Goal: Task Accomplishment & Management: Complete application form

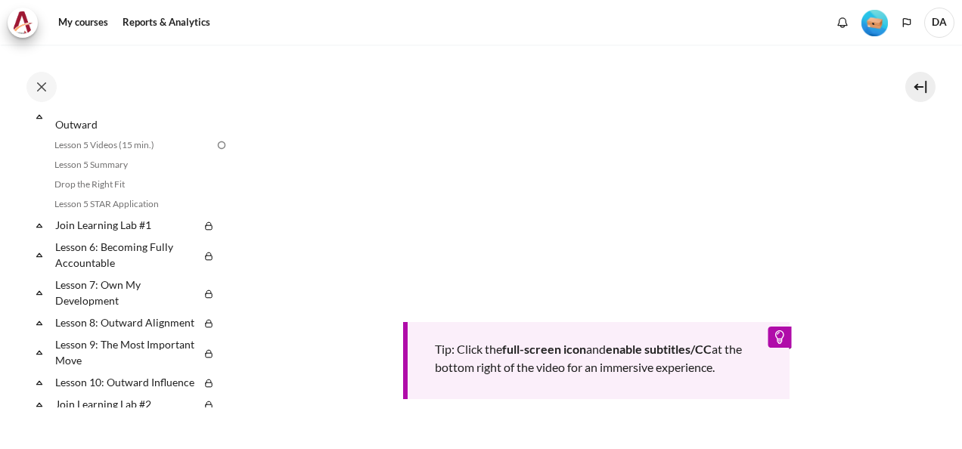
scroll to position [411, 0]
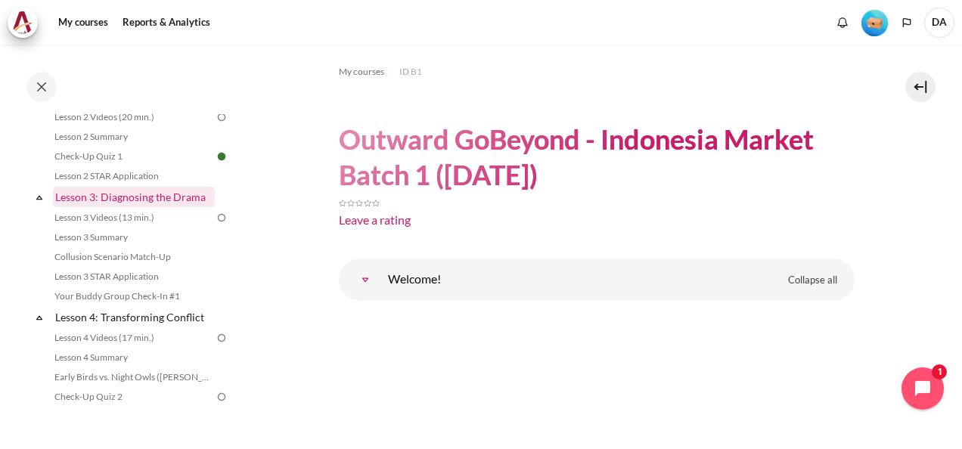
scroll to position [378, 0]
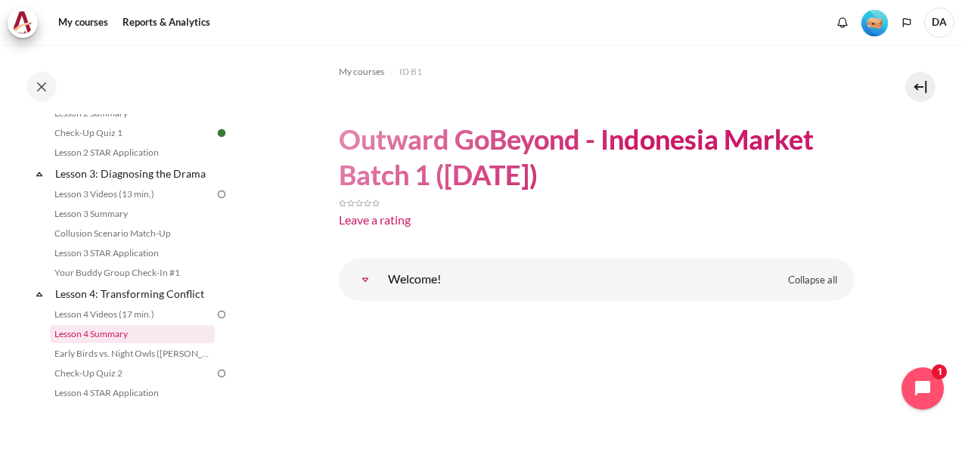
click at [103, 343] on link "Lesson 4 Summary" at bounding box center [132, 334] width 165 height 18
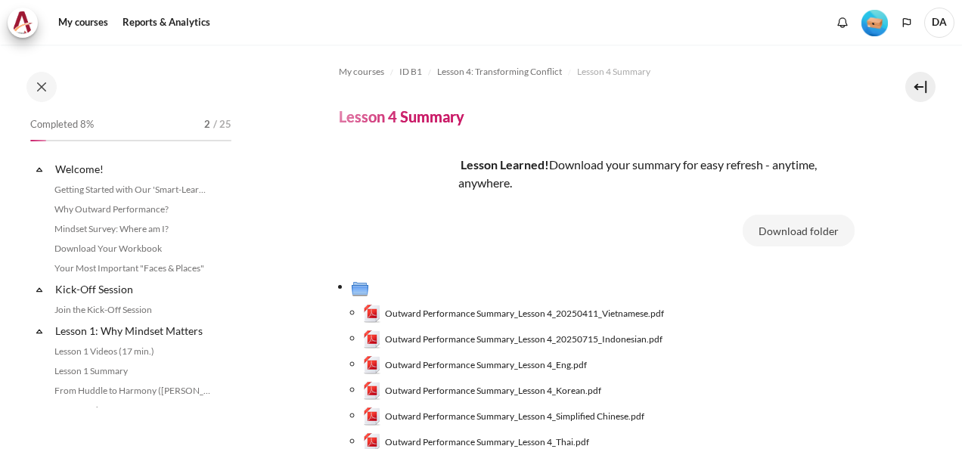
scroll to position [467, 0]
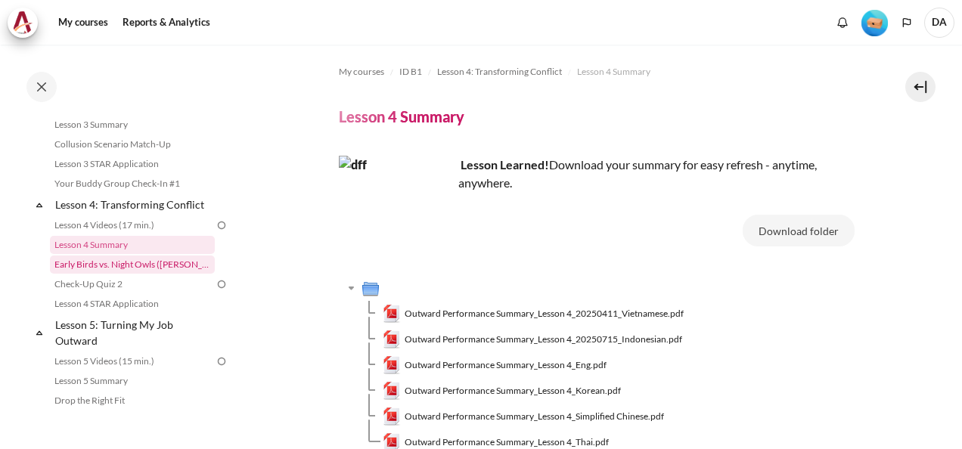
click at [154, 274] on link "Early Birds vs. Night Owls ([PERSON_NAME]'s Story)" at bounding box center [132, 265] width 165 height 18
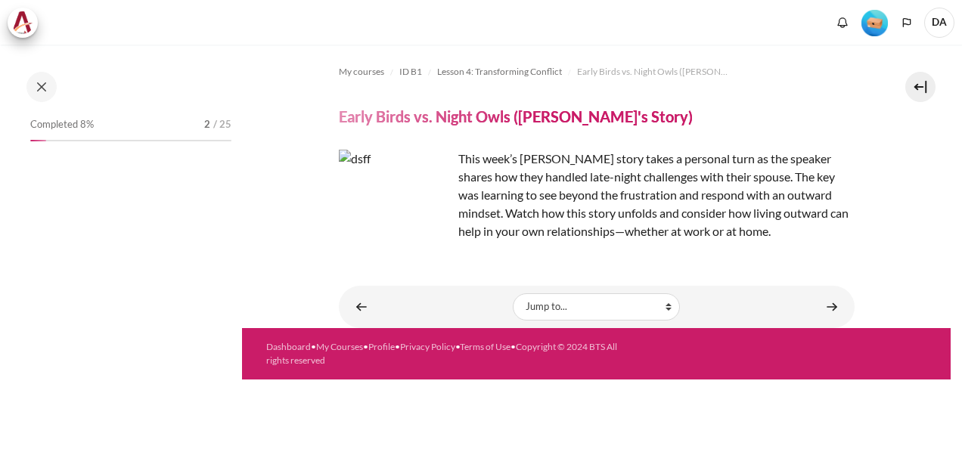
click at [886, 337] on footer "Dashboard • My Courses • Profile • Privacy Policy • Terms of Use • Copyright © …" at bounding box center [596, 353] width 709 height 51
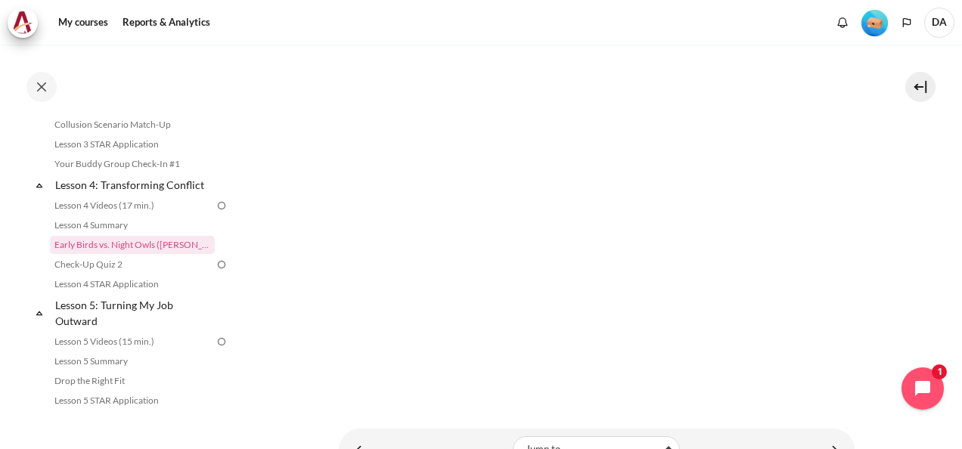
scroll to position [816, 0]
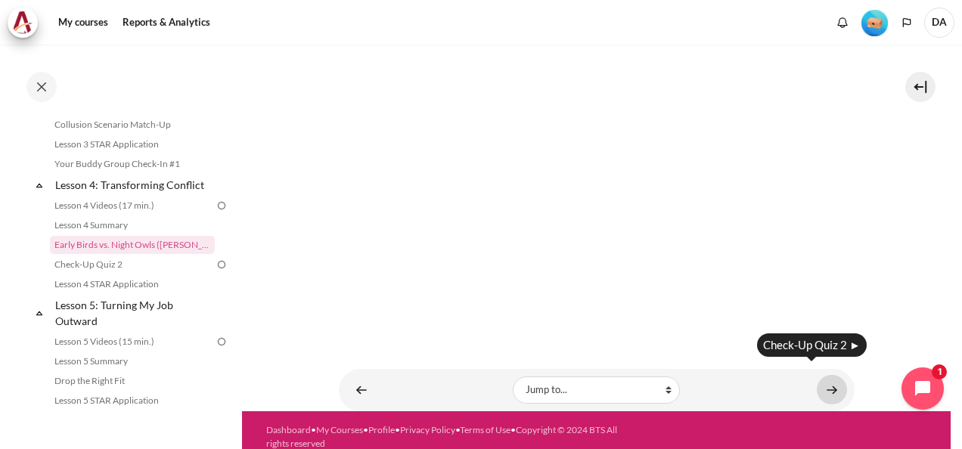
click at [826, 375] on link "Content" at bounding box center [832, 389] width 30 height 29
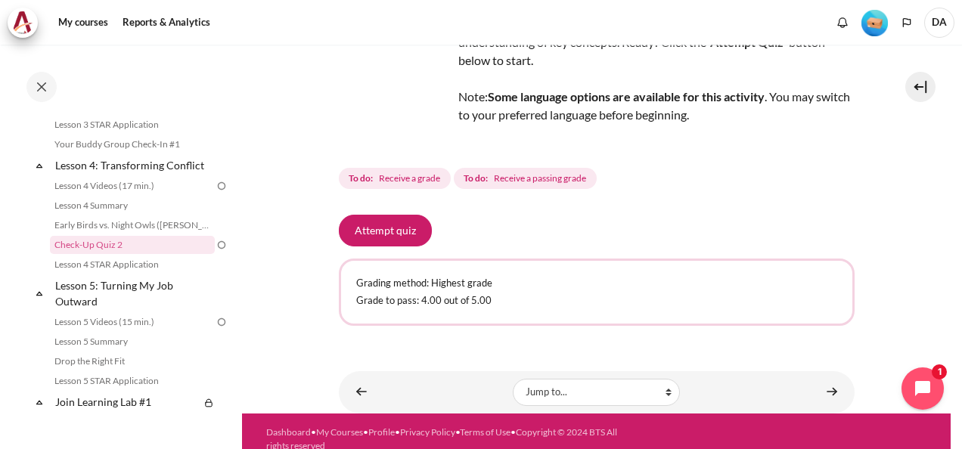
scroll to position [149, 0]
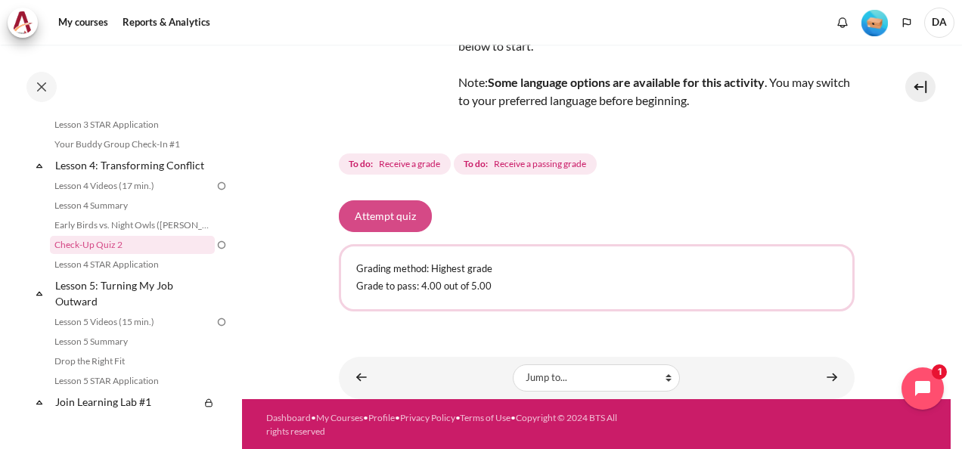
click at [378, 222] on button "Attempt quiz" at bounding box center [385, 216] width 93 height 32
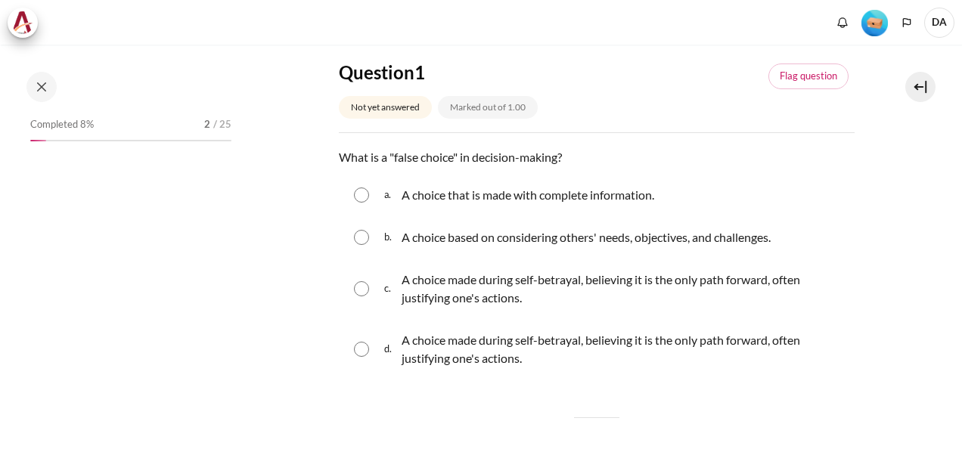
scroll to position [507, 0]
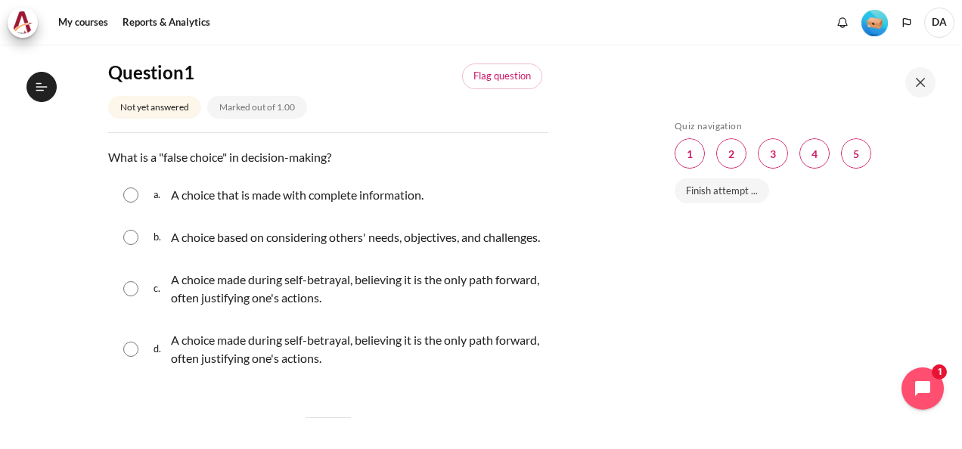
click at [133, 296] on input "Content" at bounding box center [130, 288] width 15 height 15
radio input "true"
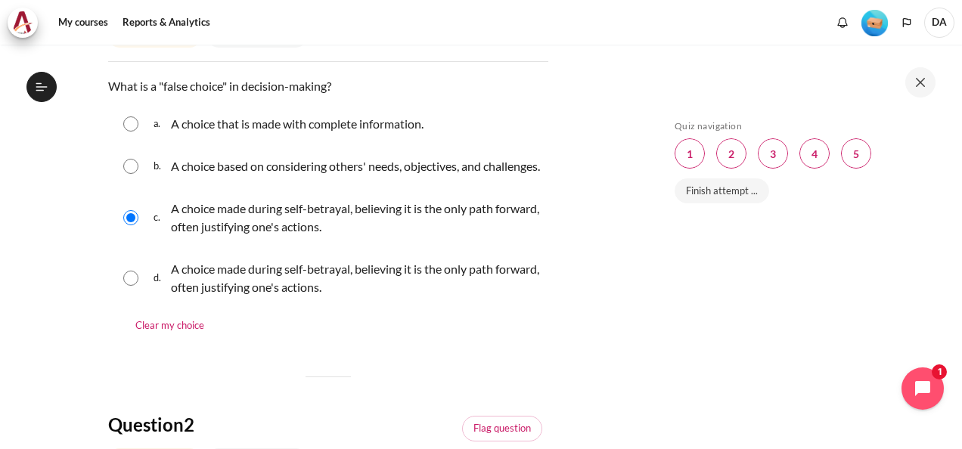
scroll to position [303, 0]
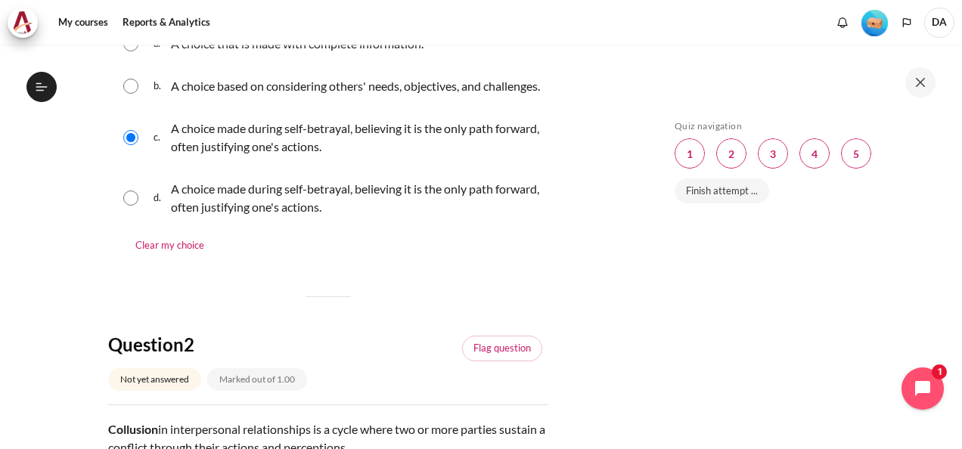
click at [123, 211] on div "d. A choice made during self-betrayal, believing it is the only path forward, o…" at bounding box center [328, 197] width 440 height 57
click at [129, 206] on input "Content" at bounding box center [130, 198] width 15 height 15
radio input "true"
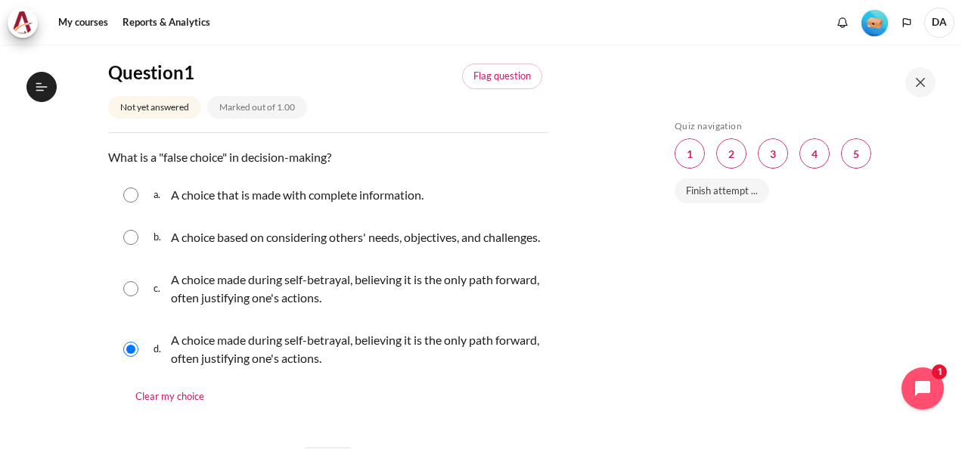
click at [138, 303] on div "c. A choice made during self-betrayal, believing it is the only path forward, o…" at bounding box center [328, 288] width 440 height 57
click at [135, 296] on input "Content" at bounding box center [130, 288] width 15 height 15
radio input "true"
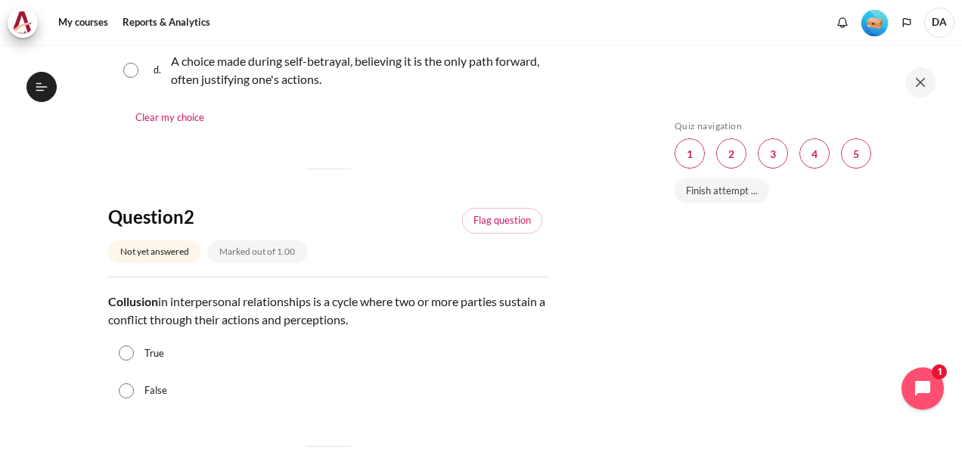
scroll to position [454, 0]
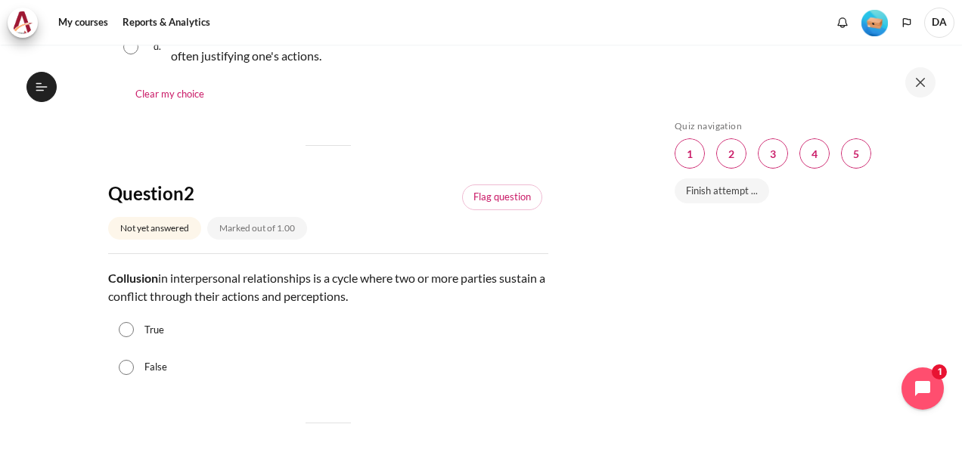
click at [135, 346] on div "True" at bounding box center [328, 331] width 440 height 38
click at [130, 337] on input "True" at bounding box center [126, 329] width 15 height 15
radio input "true"
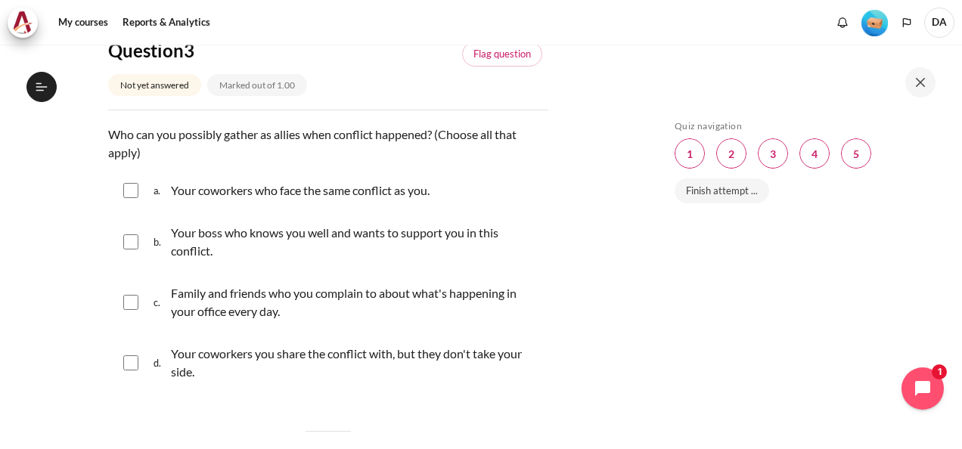
scroll to position [908, 0]
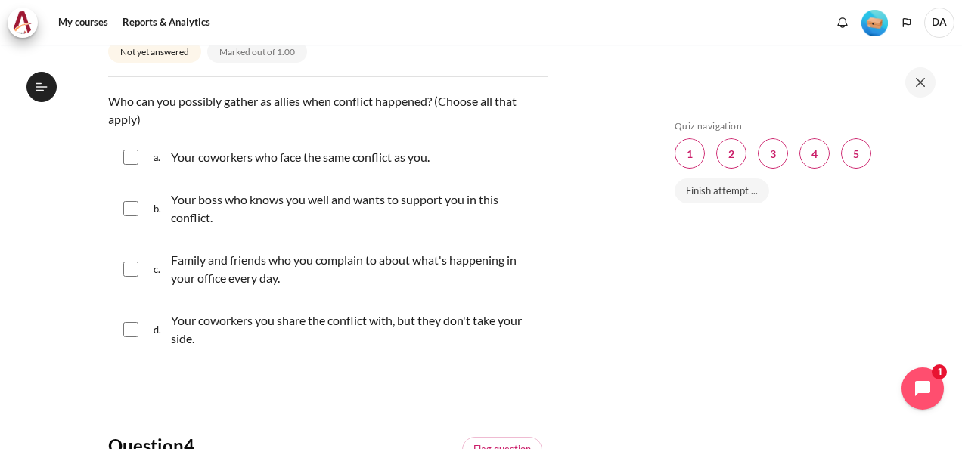
click at [131, 165] on input "Content" at bounding box center [130, 157] width 15 height 15
checkbox input "true"
click at [136, 277] on input "Content" at bounding box center [130, 269] width 15 height 15
checkbox input "true"
click at [134, 337] on input "Content" at bounding box center [130, 329] width 15 height 15
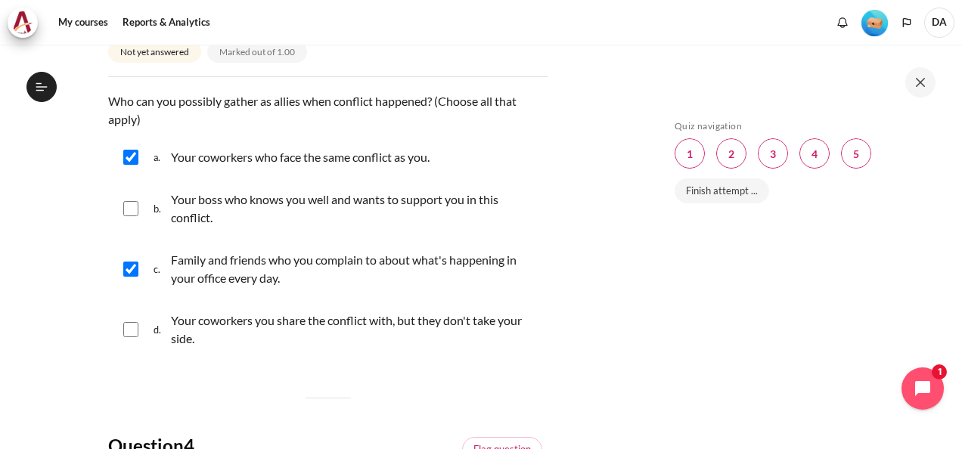
checkbox input "true"
click at [129, 216] on input "Content" at bounding box center [130, 208] width 15 height 15
checkbox input "true"
click at [135, 337] on div "d. Your coworkers you share the conflict with, but they don't take your side." at bounding box center [328, 329] width 440 height 57
click at [135, 337] on input "Content" at bounding box center [130, 329] width 15 height 15
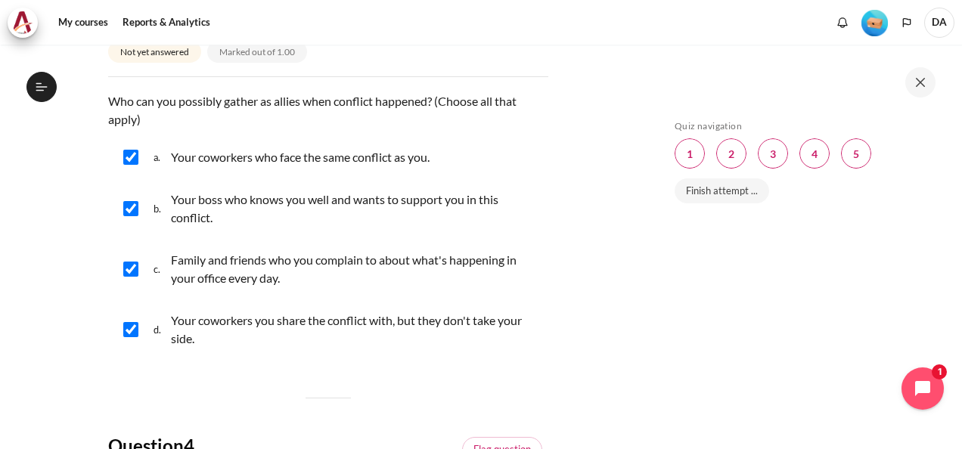
checkbox input "false"
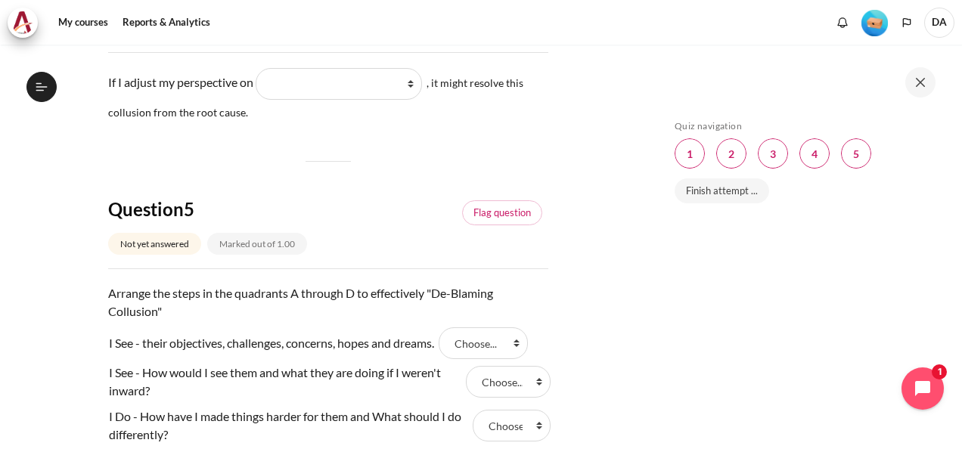
scroll to position [1286, 0]
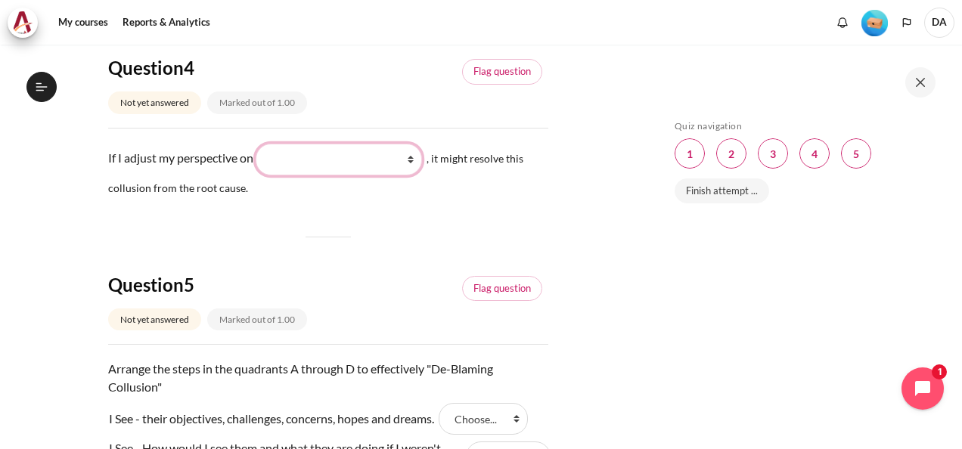
click at [414, 175] on select "What they do What I see and feel about what they do What I do What they see and…" at bounding box center [339, 160] width 166 height 32
select select "2"
click at [263, 160] on select "What they do What I see and feel about what they do What I do What they see and…" at bounding box center [339, 160] width 166 height 32
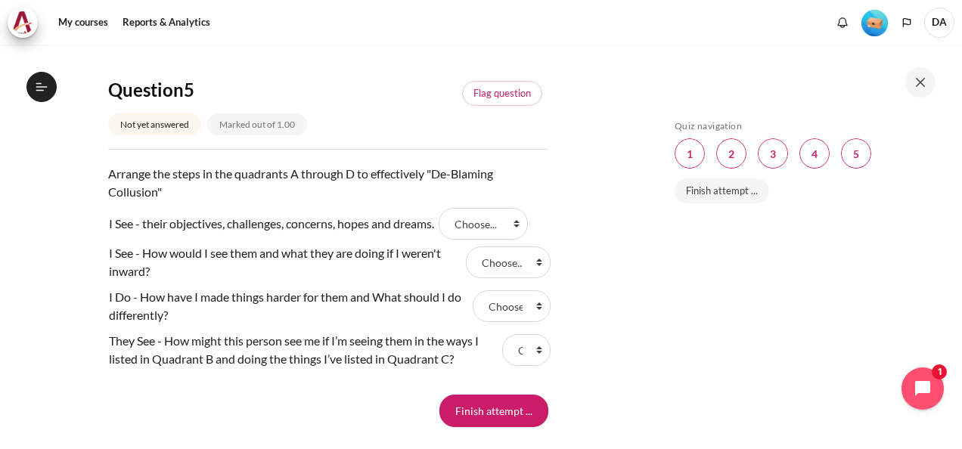
scroll to position [1513, 0]
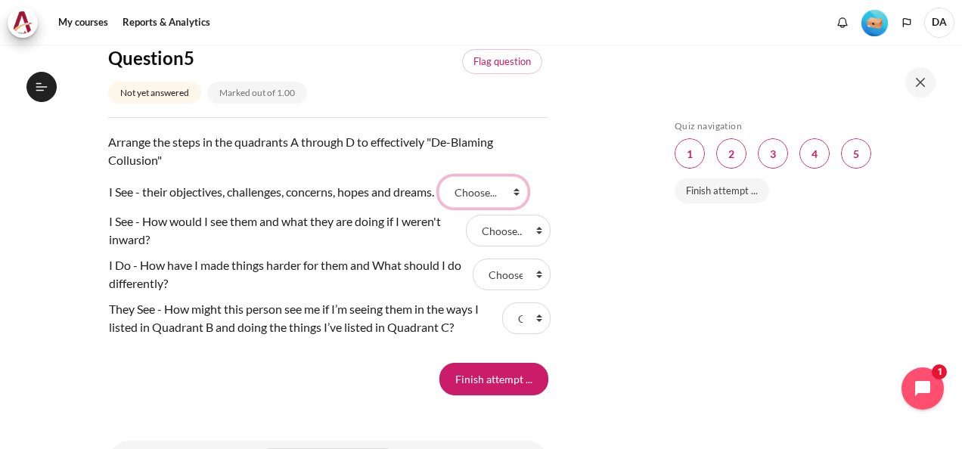
click at [510, 208] on select "Choose... B C D A" at bounding box center [483, 192] width 89 height 32
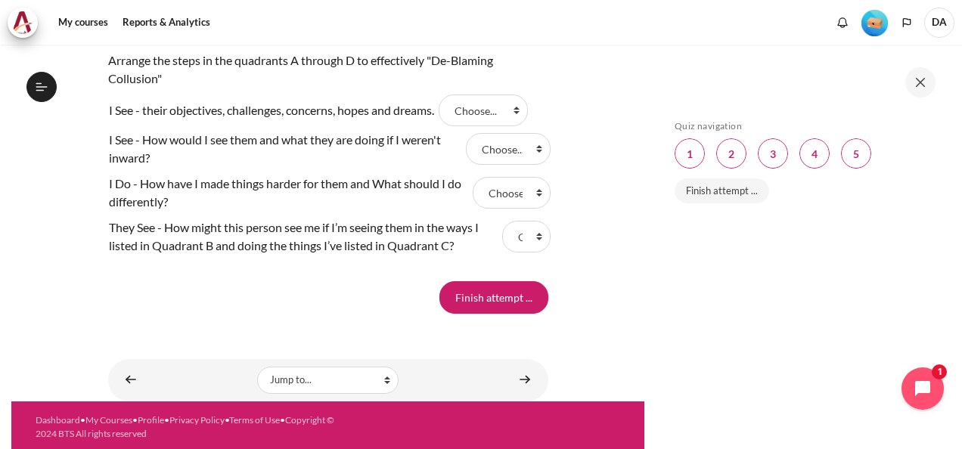
scroll to position [1612, 0]
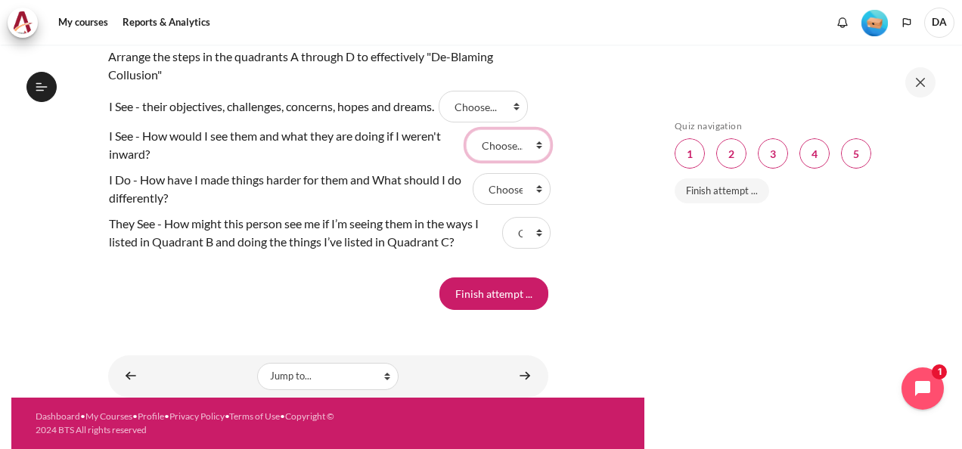
click at [511, 147] on select "Choose... B C D A" at bounding box center [508, 145] width 84 height 32
select select "4"
click at [466, 130] on select "Choose... B C D A" at bounding box center [508, 145] width 84 height 32
click at [514, 107] on select "Choose... B C D A" at bounding box center [483, 107] width 89 height 32
select select "1"
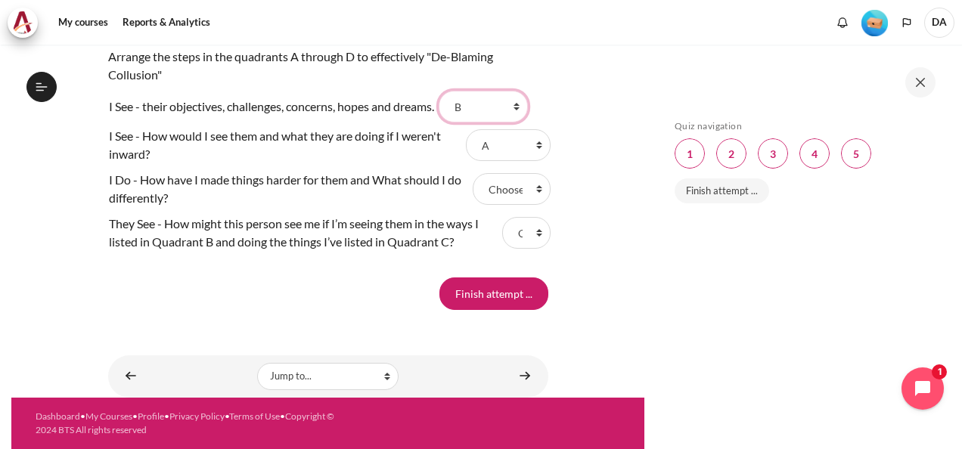
click at [447, 92] on select "Choose... B C D A" at bounding box center [483, 107] width 89 height 32
click at [510, 196] on select "Choose... B C D A" at bounding box center [512, 189] width 78 height 32
select select "2"
click at [473, 174] on select "Choose... B C D A" at bounding box center [512, 189] width 78 height 32
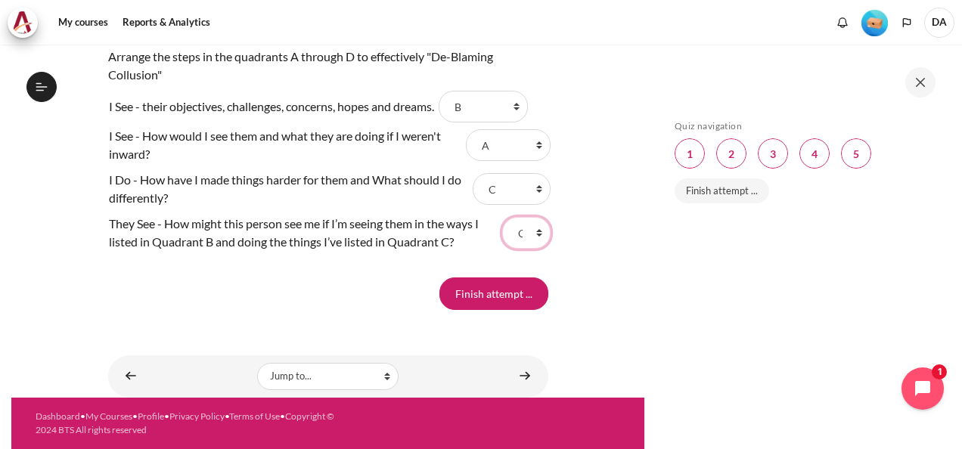
click at [528, 236] on select "Choose... B C D A" at bounding box center [526, 233] width 48 height 32
select select "3"
click at [502, 218] on select "Choose... B C D A" at bounding box center [526, 233] width 48 height 32
click at [510, 295] on input "Finish attempt ..." at bounding box center [493, 294] width 109 height 32
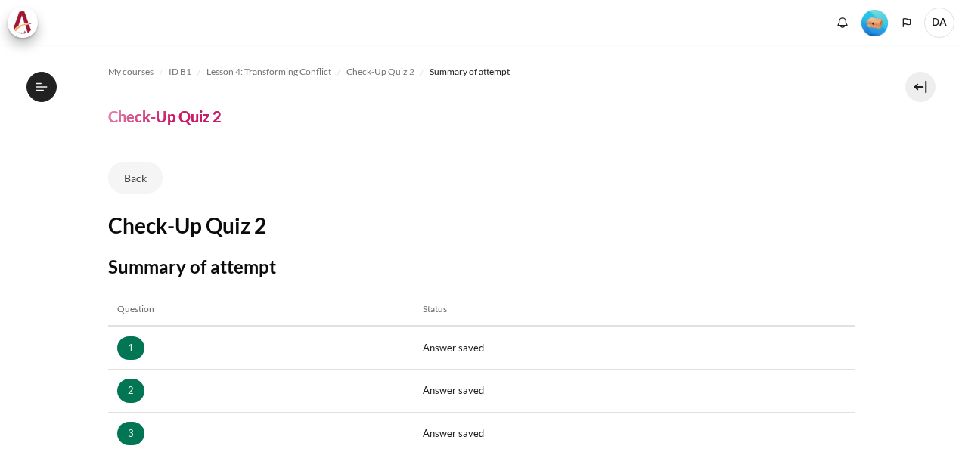
scroll to position [303, 0]
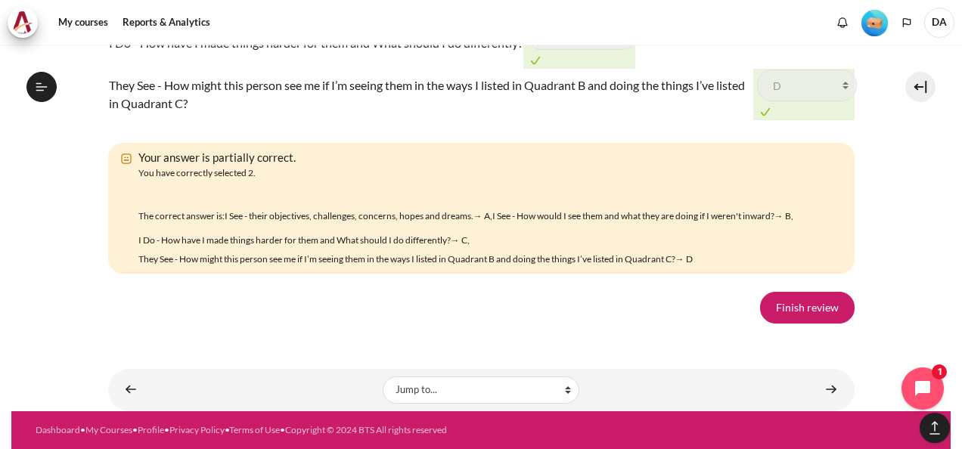
scroll to position [2544, 0]
click at [791, 304] on link "Finish review" at bounding box center [807, 308] width 95 height 32
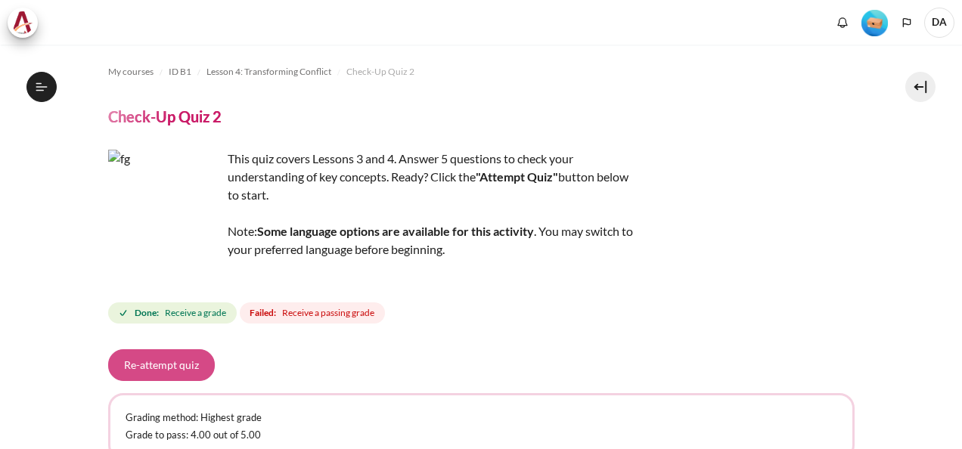
click at [165, 362] on button "Re-attempt quiz" at bounding box center [161, 365] width 107 height 32
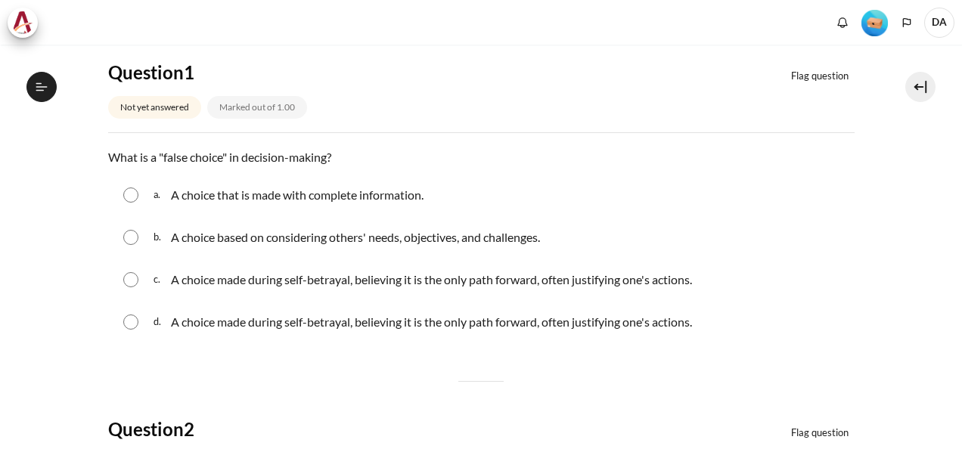
scroll to position [507, 0]
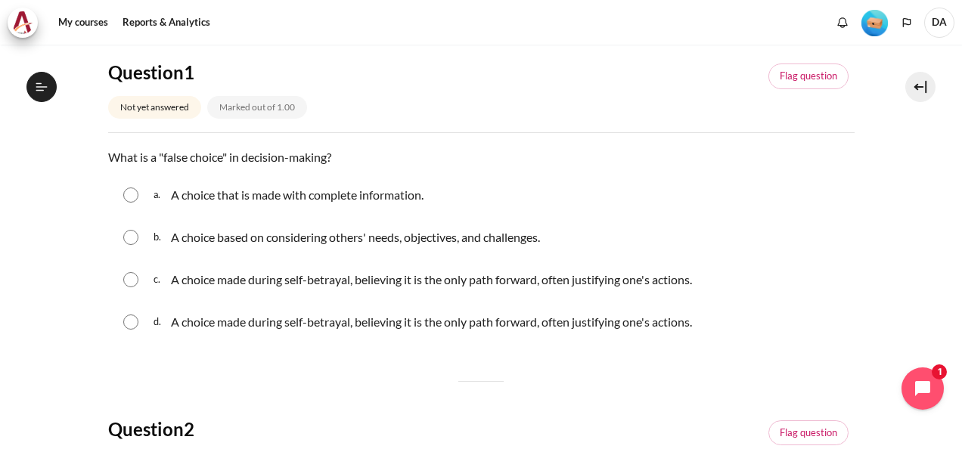
click at [127, 278] on input "Content" at bounding box center [130, 279] width 15 height 15
radio input "true"
click at [135, 324] on input "Content" at bounding box center [130, 322] width 15 height 15
radio input "true"
click at [135, 281] on input "Content" at bounding box center [130, 279] width 15 height 15
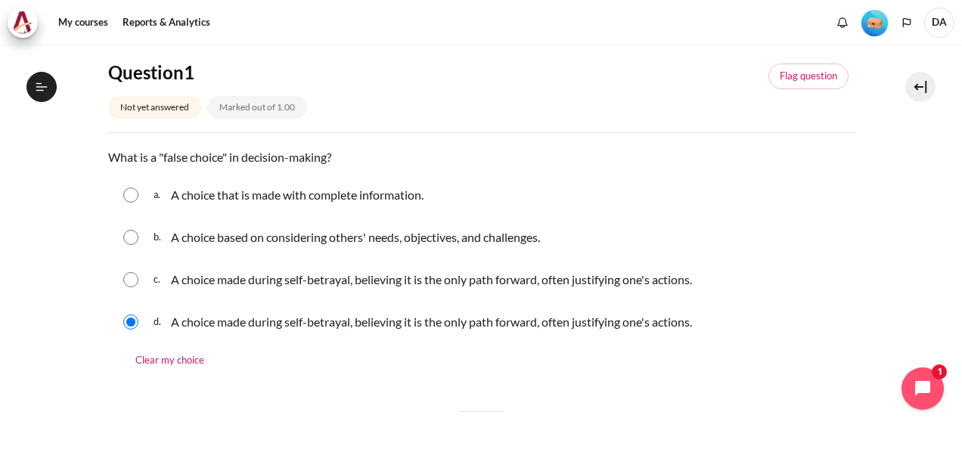
radio input "true"
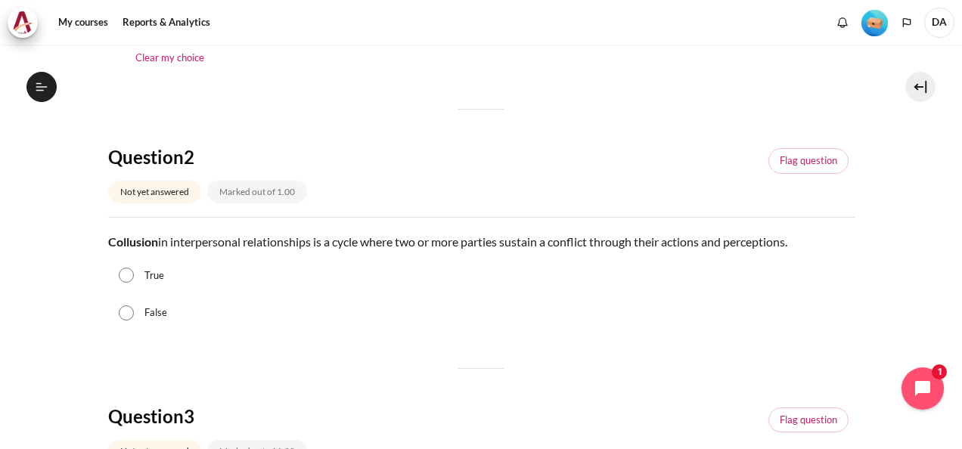
click at [126, 275] on input "True" at bounding box center [126, 275] width 15 height 15
radio input "true"
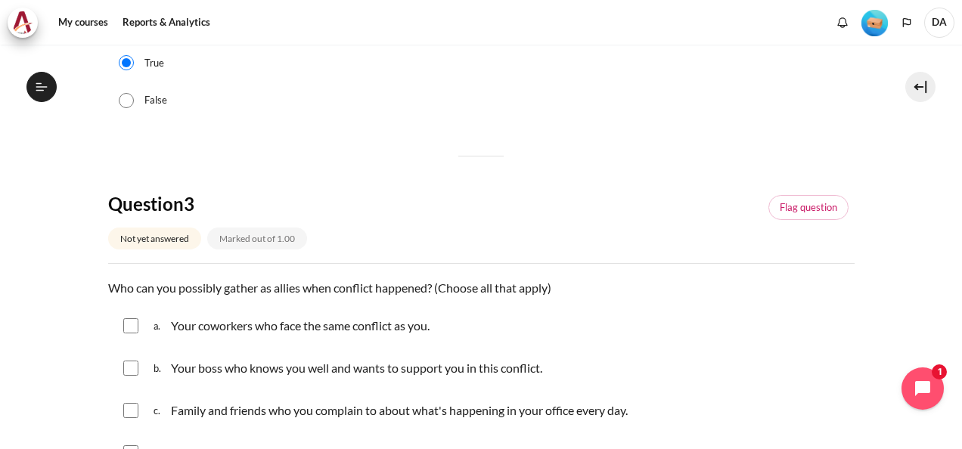
scroll to position [756, 0]
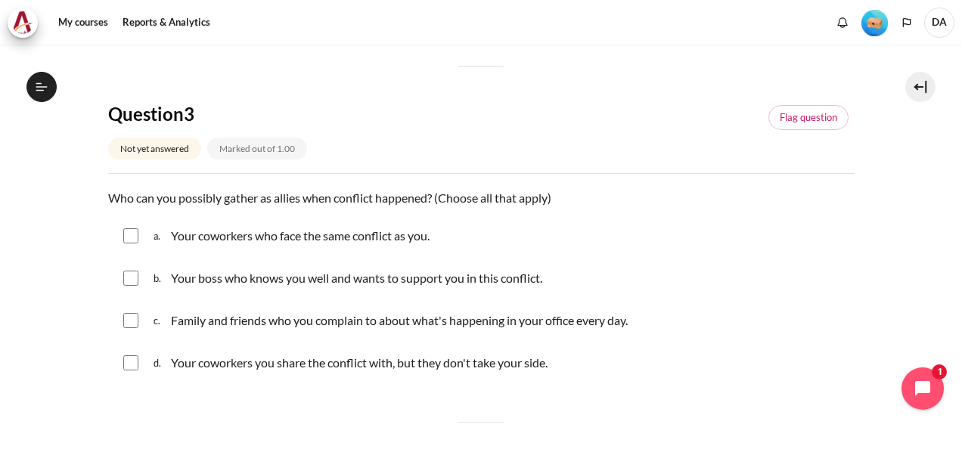
drag, startPoint x: 129, startPoint y: 242, endPoint x: 138, endPoint y: 268, distance: 28.0
click at [129, 242] on input "Content" at bounding box center [130, 235] width 15 height 15
checkbox input "true"
click at [133, 279] on input "Content" at bounding box center [130, 278] width 15 height 15
checkbox input "true"
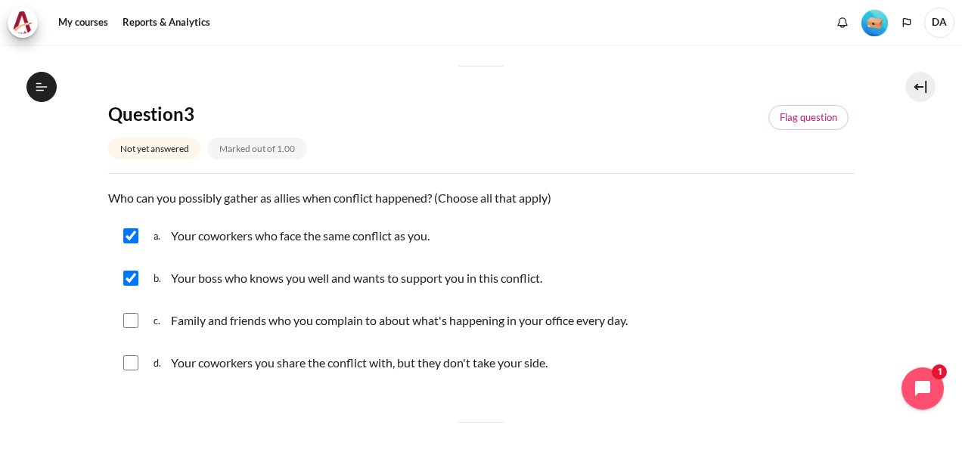
click at [133, 321] on input "Content" at bounding box center [130, 320] width 15 height 15
checkbox input "true"
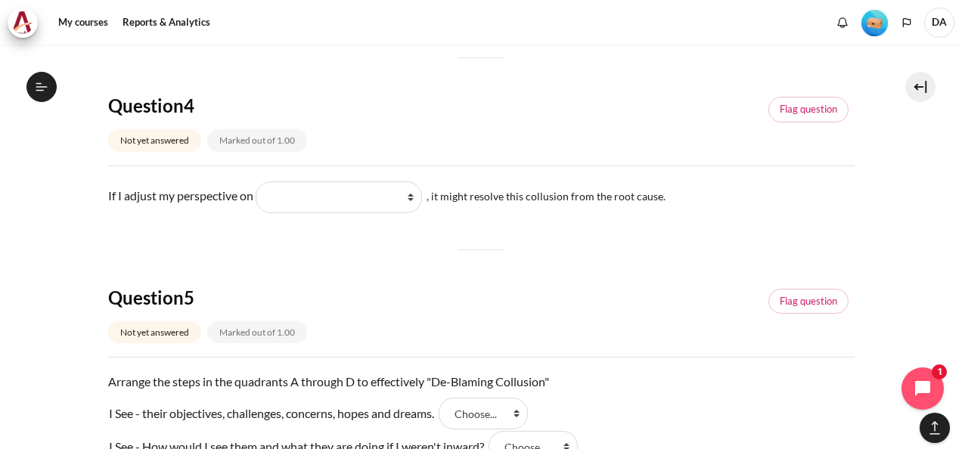
scroll to position [1210, 0]
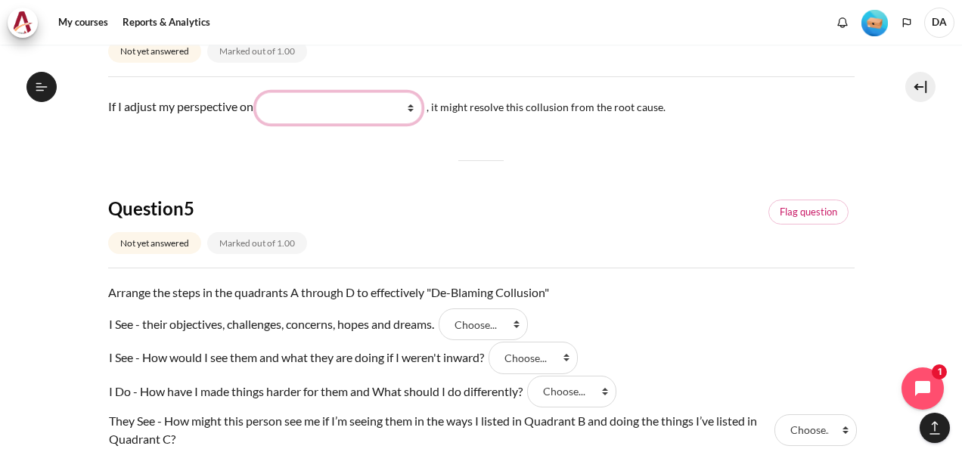
click at [408, 97] on select "What they do What I see and feel about what they do What I do What they see and…" at bounding box center [339, 108] width 166 height 32
select select "2"
click at [263, 92] on select "What they do What I see and feel about what they do What I do What they see and…" at bounding box center [339, 108] width 166 height 32
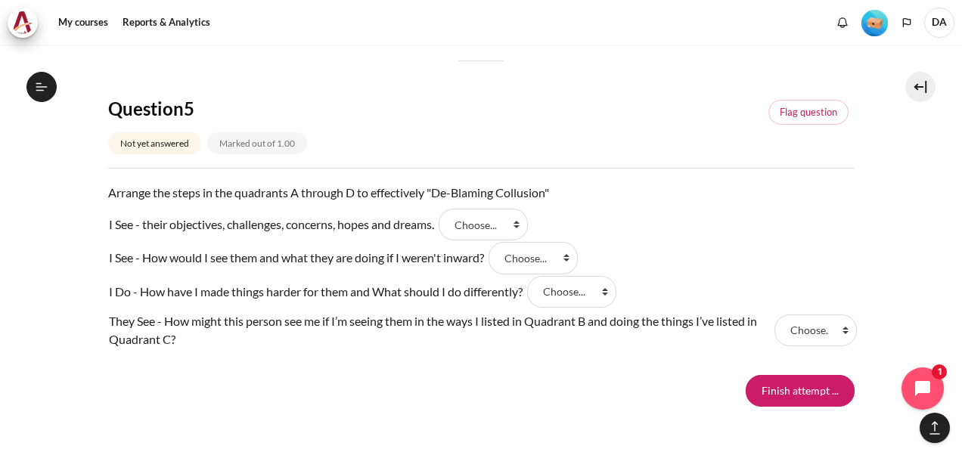
scroll to position [1361, 0]
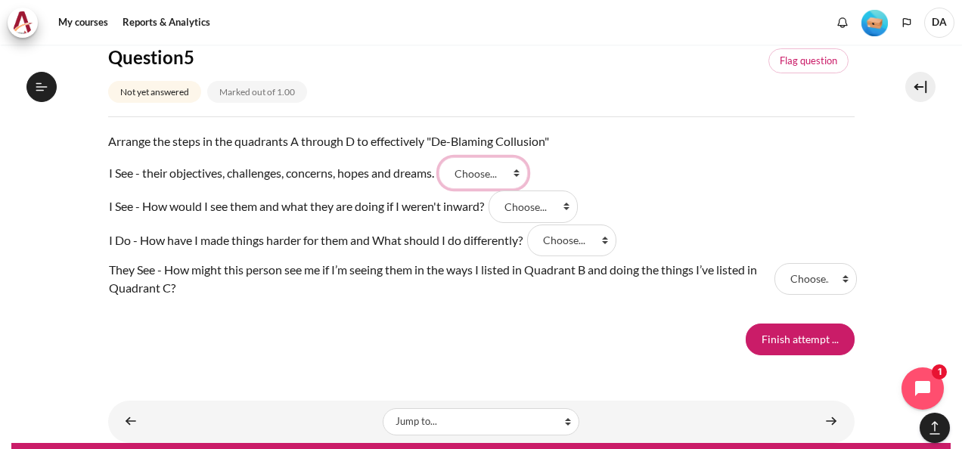
click at [520, 171] on select "Choose... C B A D" at bounding box center [483, 173] width 89 height 32
select select "3"
click at [447, 157] on select "Choose... C B A D" at bounding box center [483, 173] width 89 height 32
click at [540, 204] on select "Choose... C B A D" at bounding box center [533, 207] width 89 height 32
select select "2"
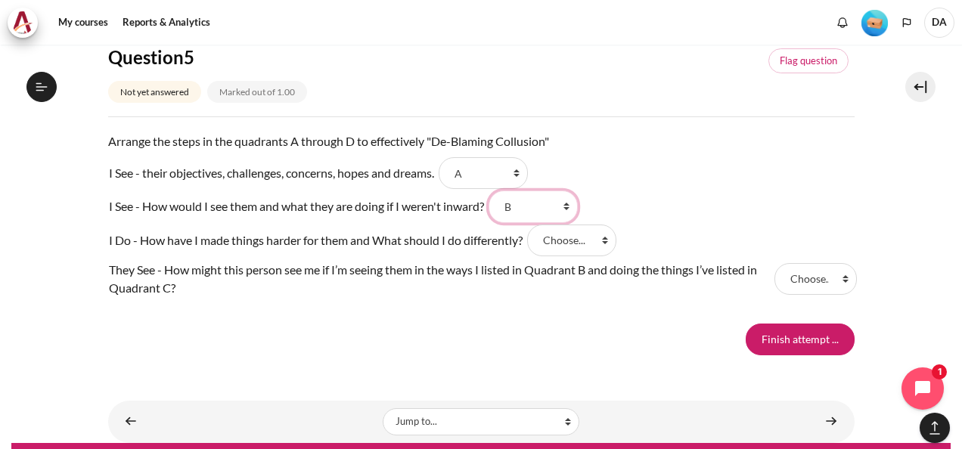
click at [496, 191] on select "Choose... C B A D" at bounding box center [533, 207] width 89 height 32
click at [626, 201] on tr "I See - How would I see them and what they are doing if I weren't inward? Answe…" at bounding box center [481, 206] width 746 height 33
click at [596, 234] on select "Choose... C B A D" at bounding box center [571, 241] width 89 height 32
select select "1"
click at [533, 225] on select "Choose... C B A D" at bounding box center [571, 241] width 89 height 32
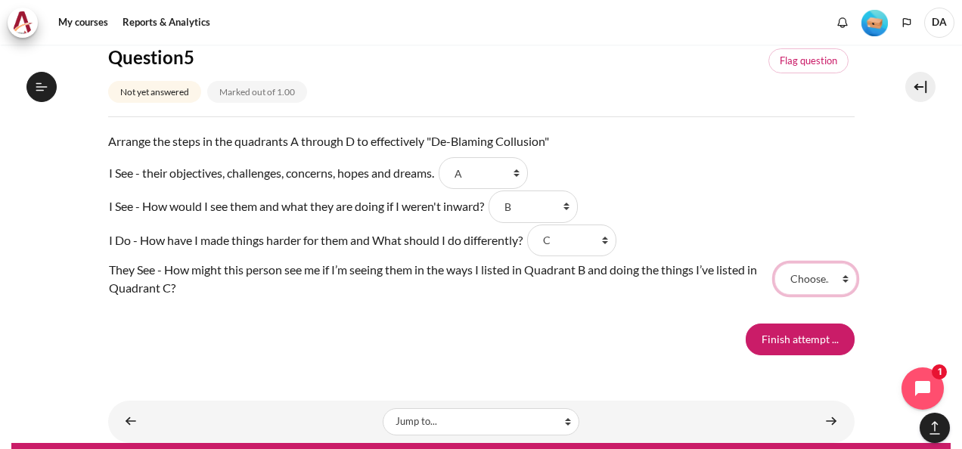
click at [787, 278] on select "Choose... C B A D" at bounding box center [815, 279] width 82 height 32
select select "4"
click at [774, 263] on select "Choose... C B A D" at bounding box center [815, 279] width 82 height 32
click at [800, 188] on tr "I See - their objectives, challenges, concerns, hopes and dreams. Answer 1 Ques…" at bounding box center [481, 173] width 746 height 33
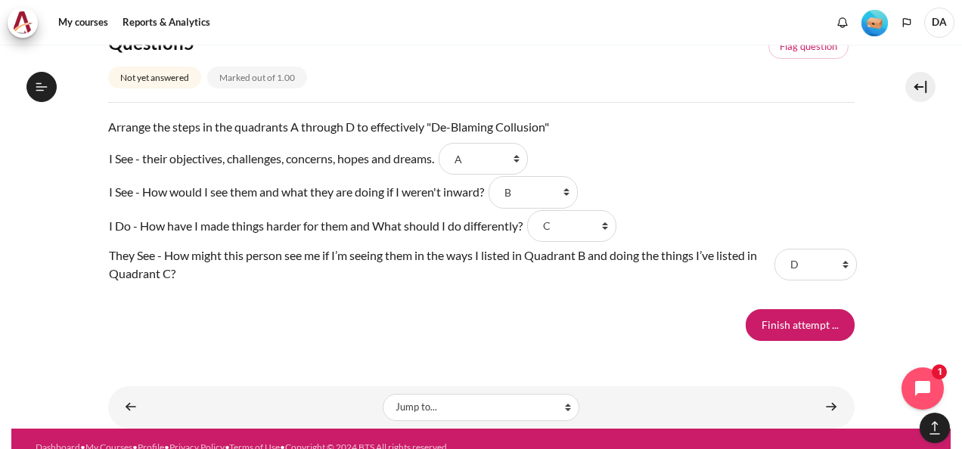
scroll to position [1390, 0]
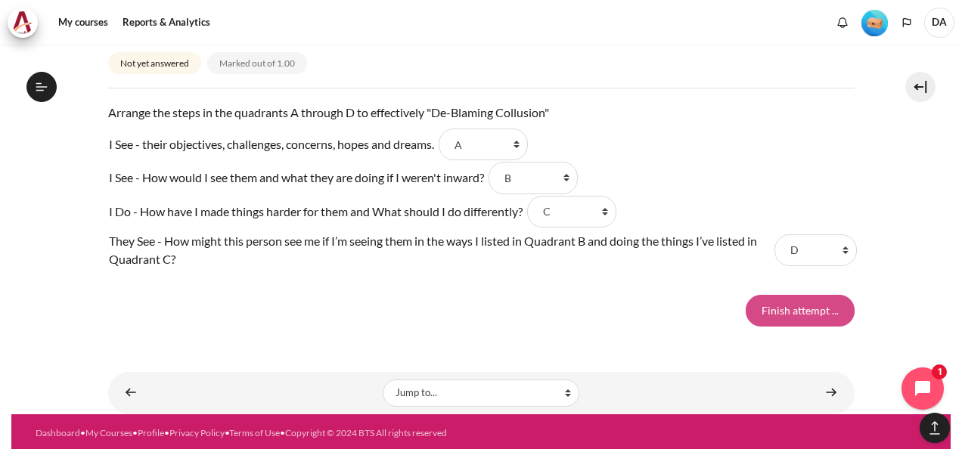
click at [772, 305] on input "Finish attempt ..." at bounding box center [800, 311] width 109 height 32
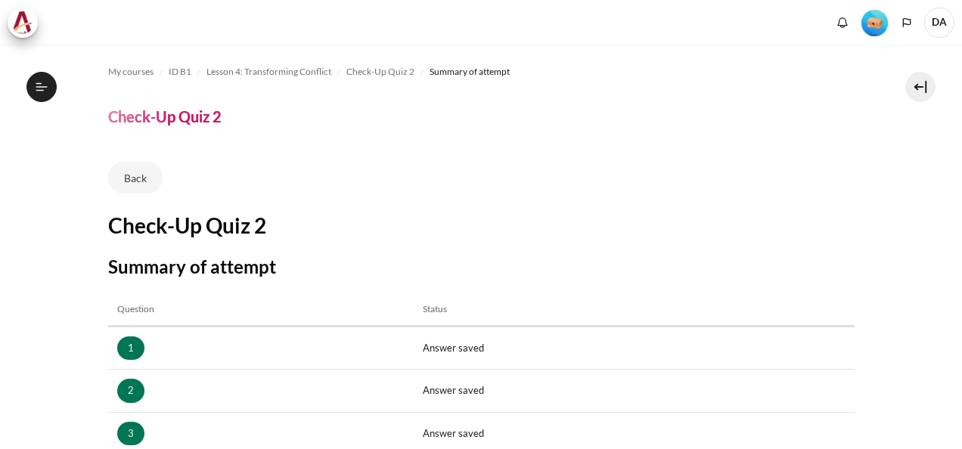
scroll to position [303, 0]
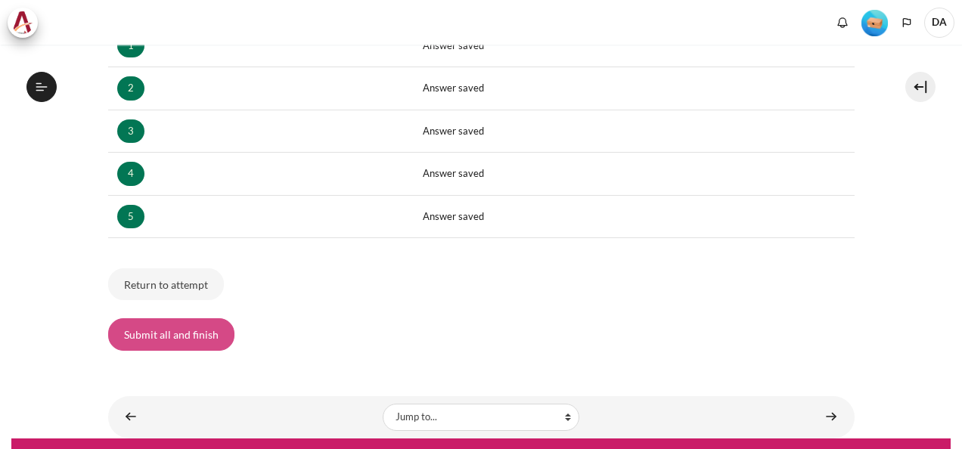
click at [191, 334] on button "Submit all and finish" at bounding box center [171, 334] width 126 height 32
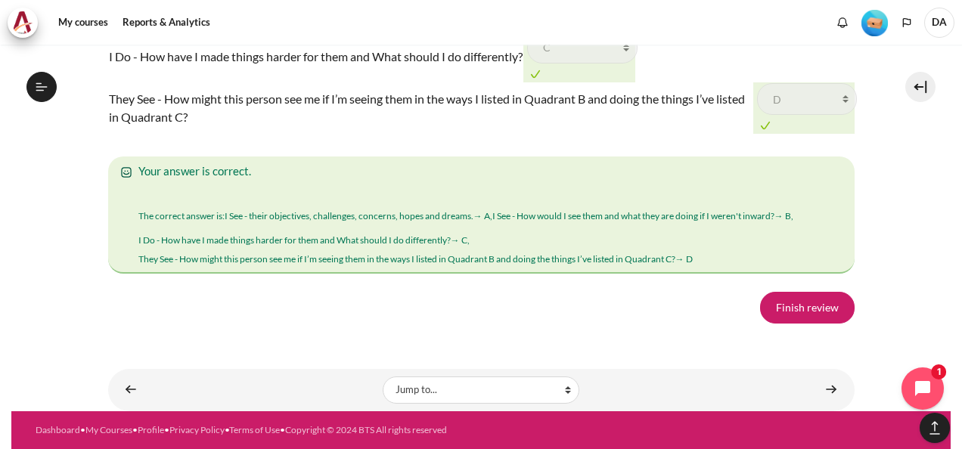
scroll to position [2531, 0]
click at [784, 305] on link "Finish review" at bounding box center [807, 308] width 95 height 32
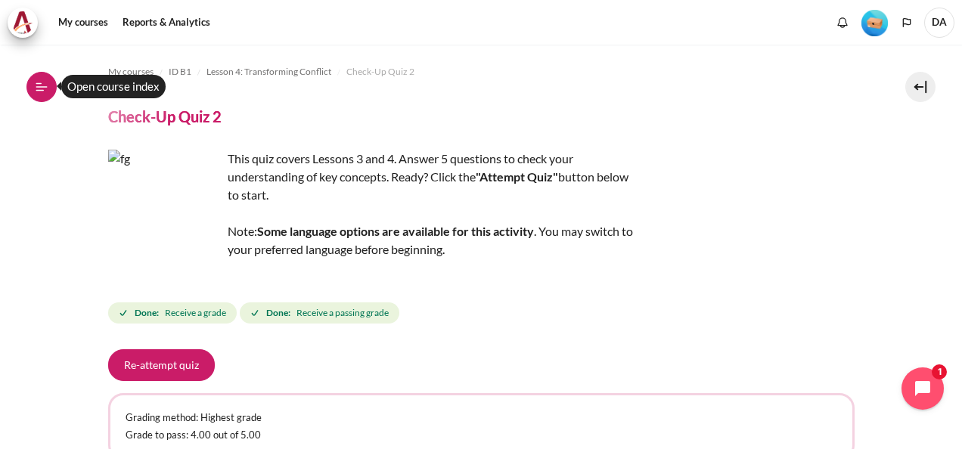
click at [45, 86] on icon at bounding box center [42, 87] width 14 height 14
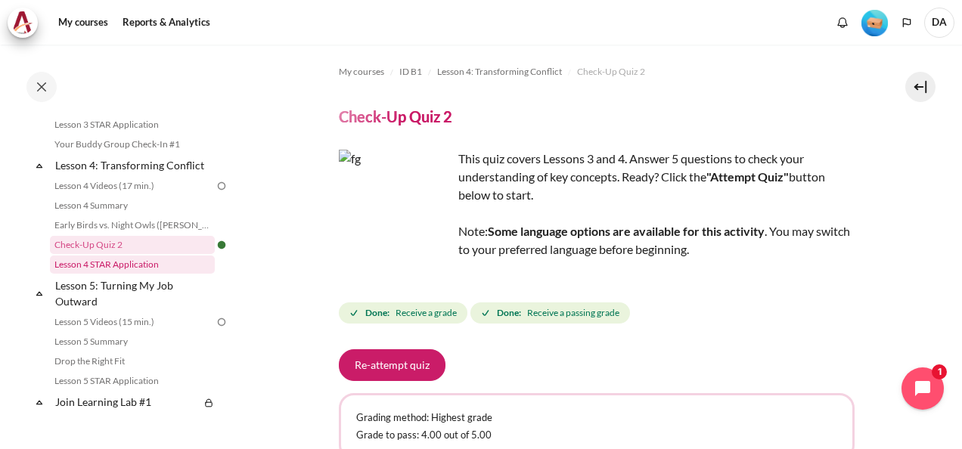
click at [148, 274] on link "Lesson 4 STAR Application" at bounding box center [132, 265] width 165 height 18
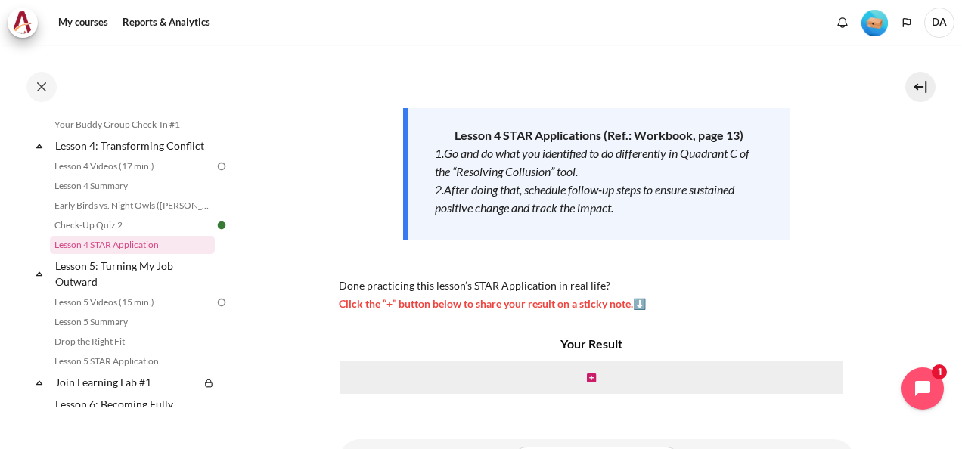
scroll to position [271, 0]
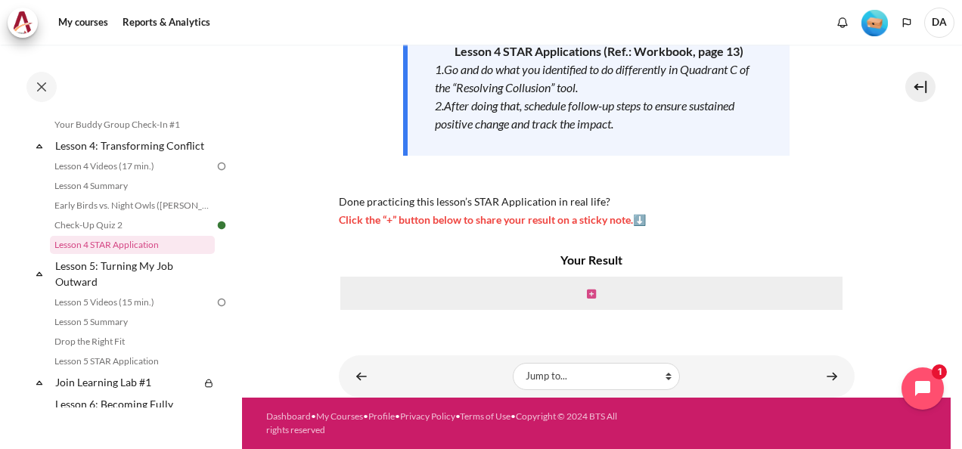
click at [587, 290] on icon "Content" at bounding box center [591, 294] width 9 height 11
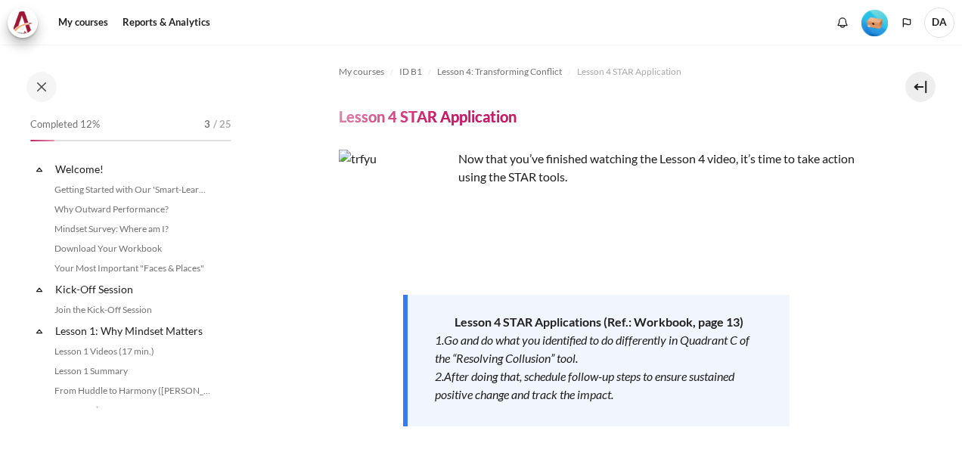
scroll to position [526, 0]
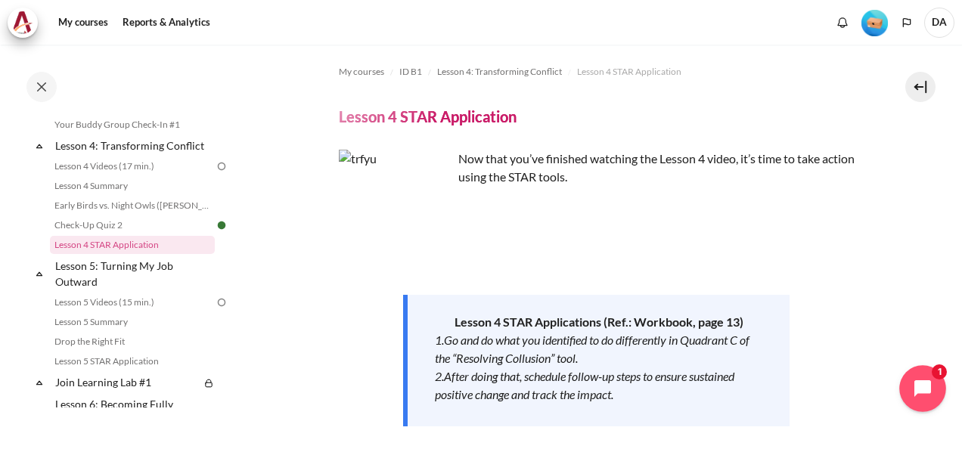
click at [912, 382] on button "Open chat widget" at bounding box center [922, 388] width 47 height 47
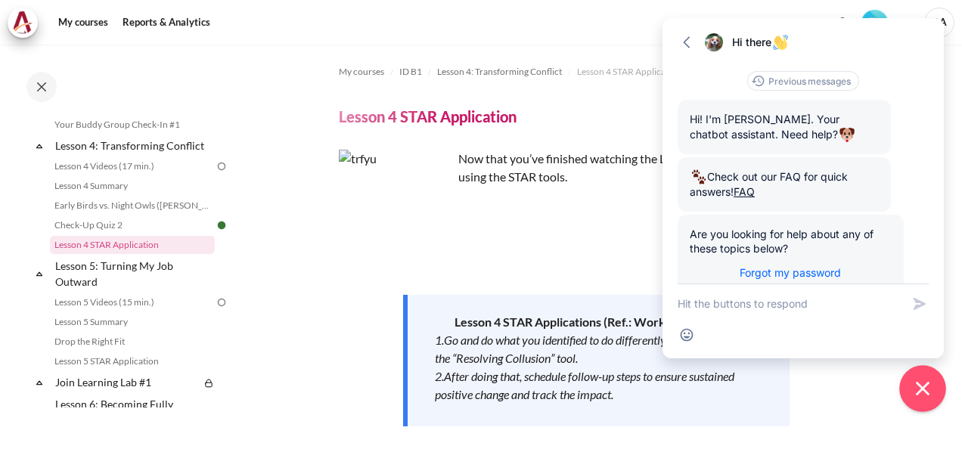
scroll to position [69, 0]
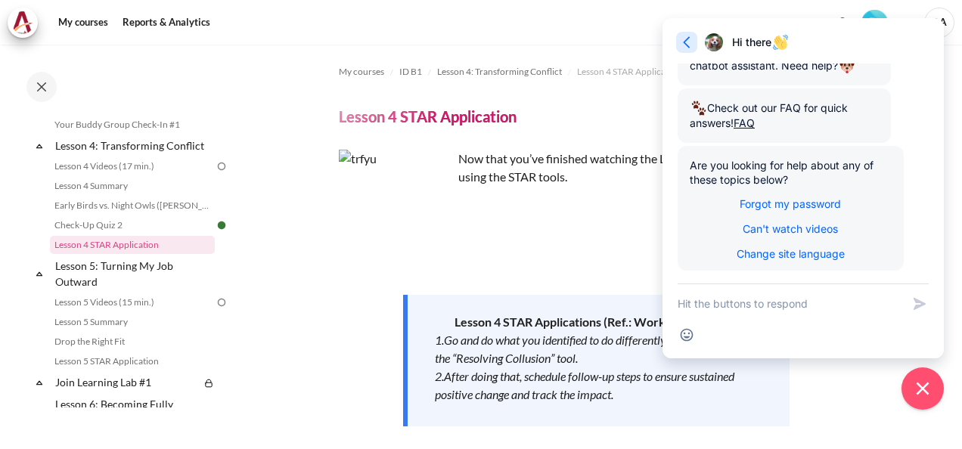
click at [687, 40] on icon "button" at bounding box center [686, 42] width 15 height 15
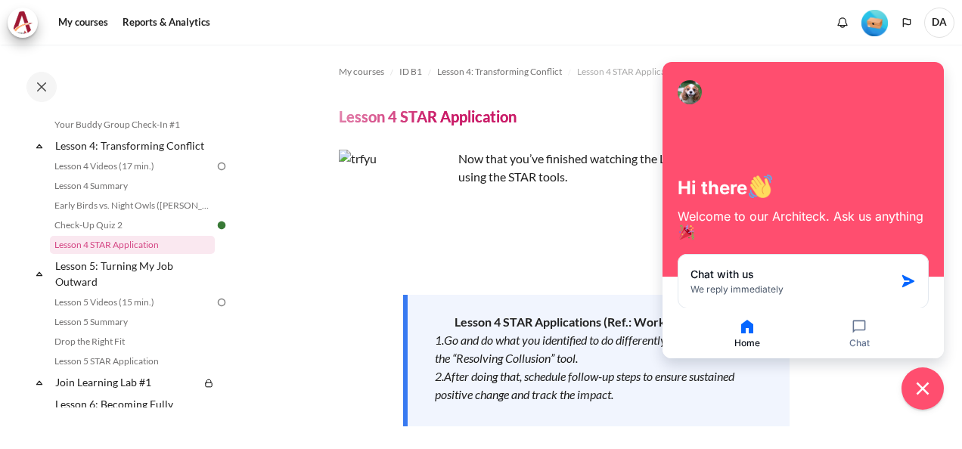
click at [617, 230] on p "Content" at bounding box center [597, 225] width 516 height 18
click at [924, 388] on icon "Close chat widget" at bounding box center [923, 389] width 14 height 14
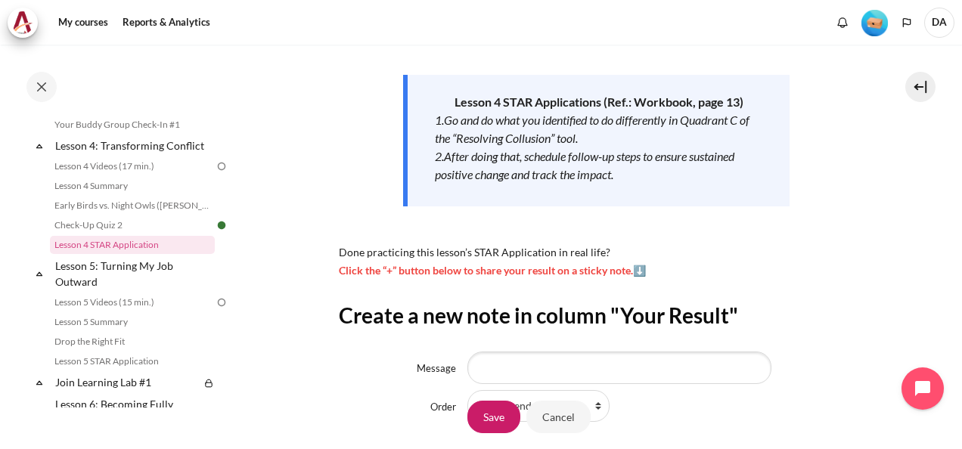
scroll to position [144, 0]
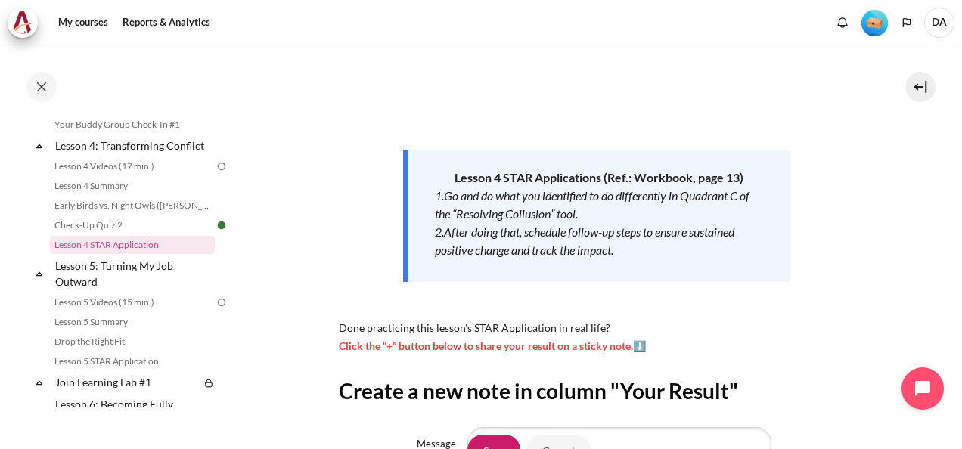
click at [765, 336] on div "Now that you’ve finished watching the Lesson 4 video, it’s time to take action …" at bounding box center [597, 179] width 516 height 349
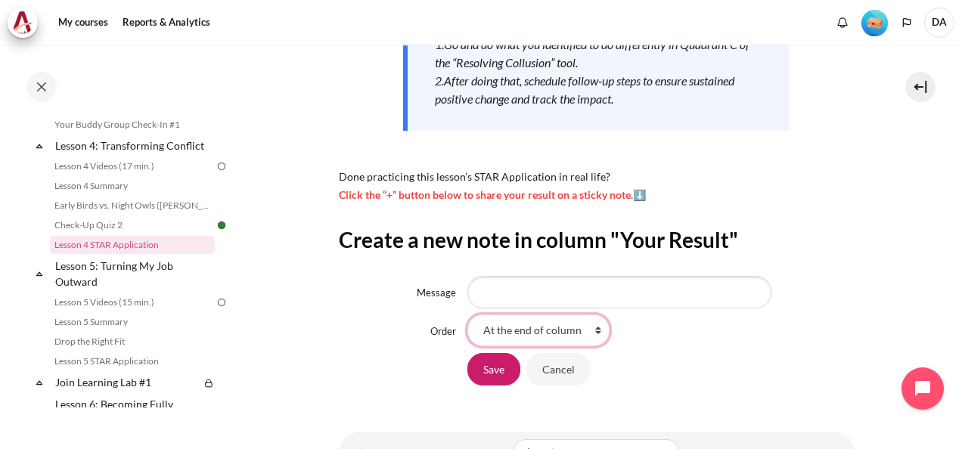
click at [580, 328] on select "At the end of column First place in column" at bounding box center [538, 331] width 142 height 32
drag, startPoint x: 580, startPoint y: 328, endPoint x: 596, endPoint y: 331, distance: 16.2
click at [580, 328] on select "At the end of column First place in column" at bounding box center [538, 331] width 142 height 32
click at [674, 333] on div "At the end of column First place in column" at bounding box center [660, 331] width 387 height 32
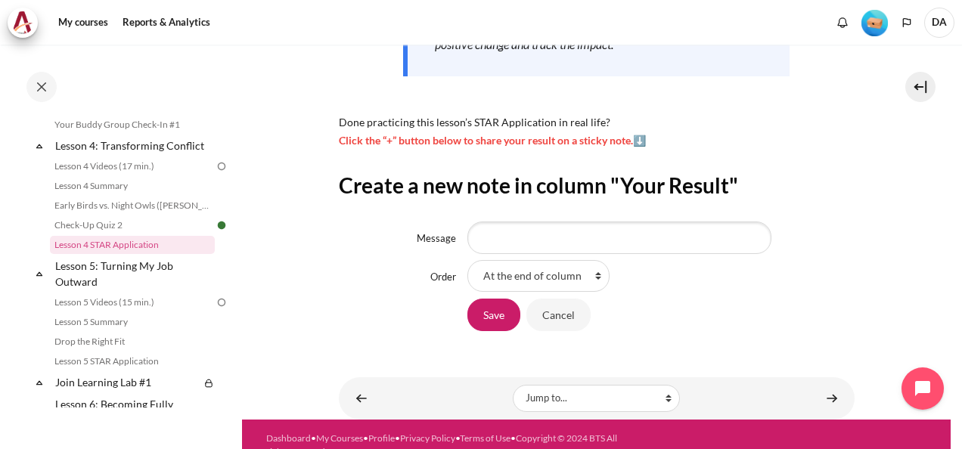
scroll to position [371, 0]
